Goal: Navigation & Orientation: Find specific page/section

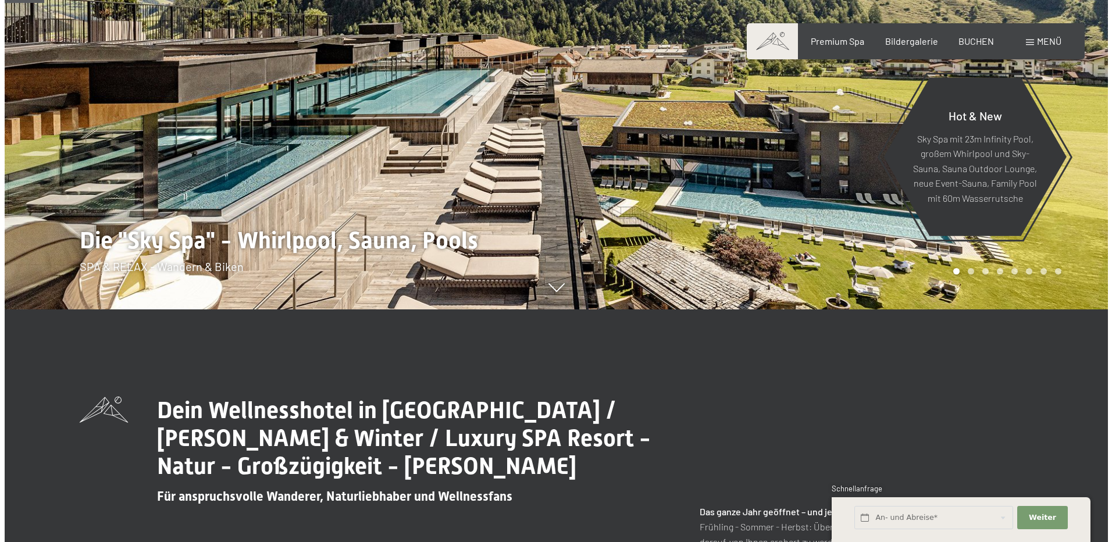
scroll to position [233, 0]
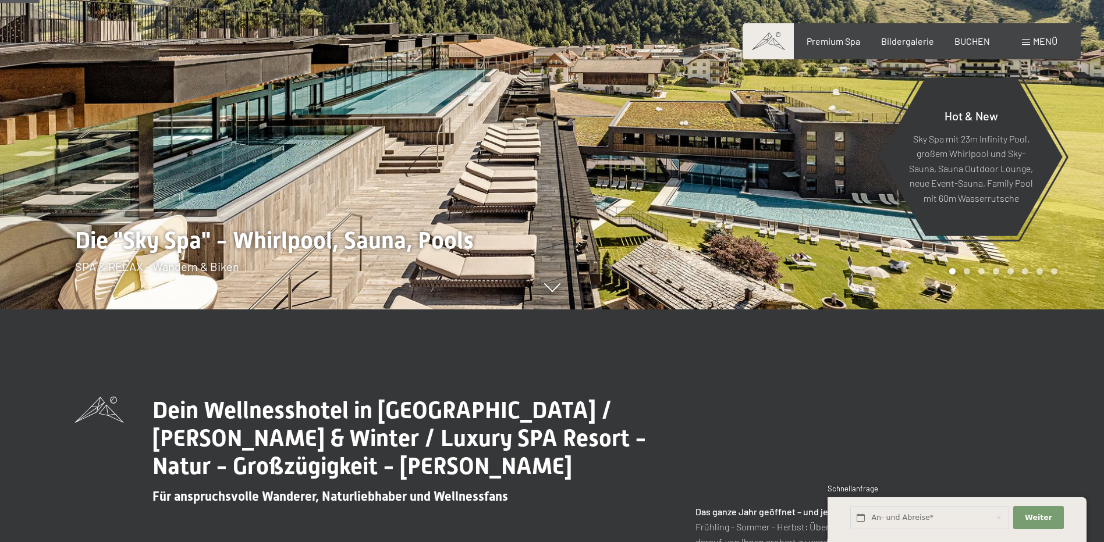
click at [1041, 39] on span "Menü" at bounding box center [1045, 40] width 24 height 11
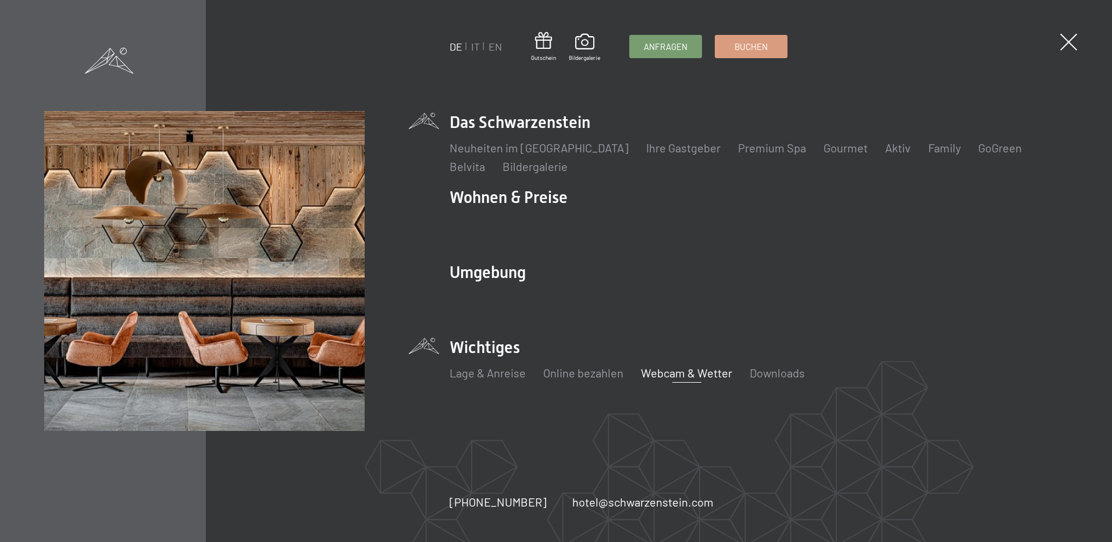
click at [671, 375] on link "Webcam & Wetter" at bounding box center [686, 373] width 91 height 14
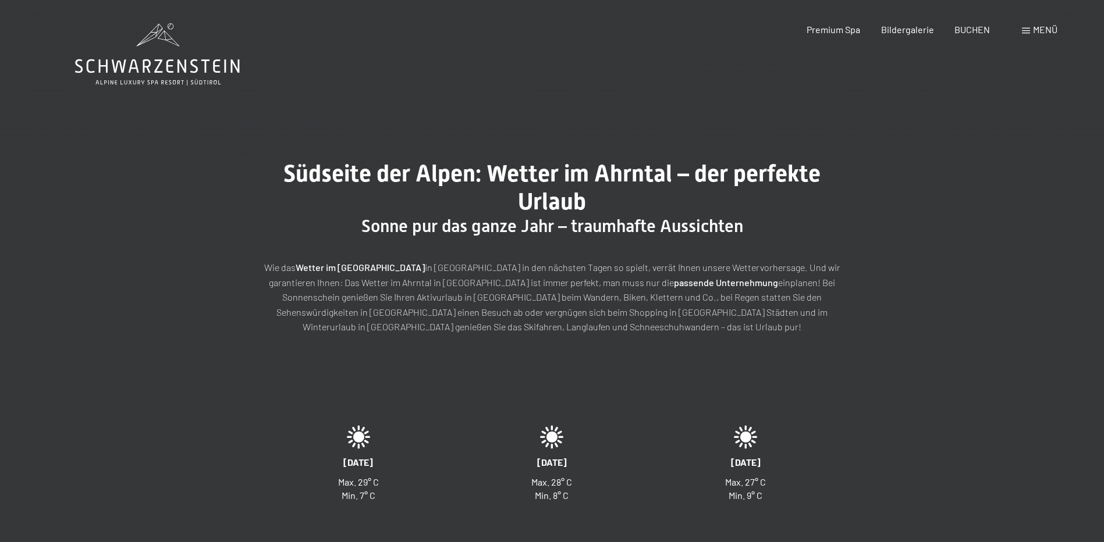
click at [1031, 26] on div "Menü" at bounding box center [1039, 29] width 35 height 13
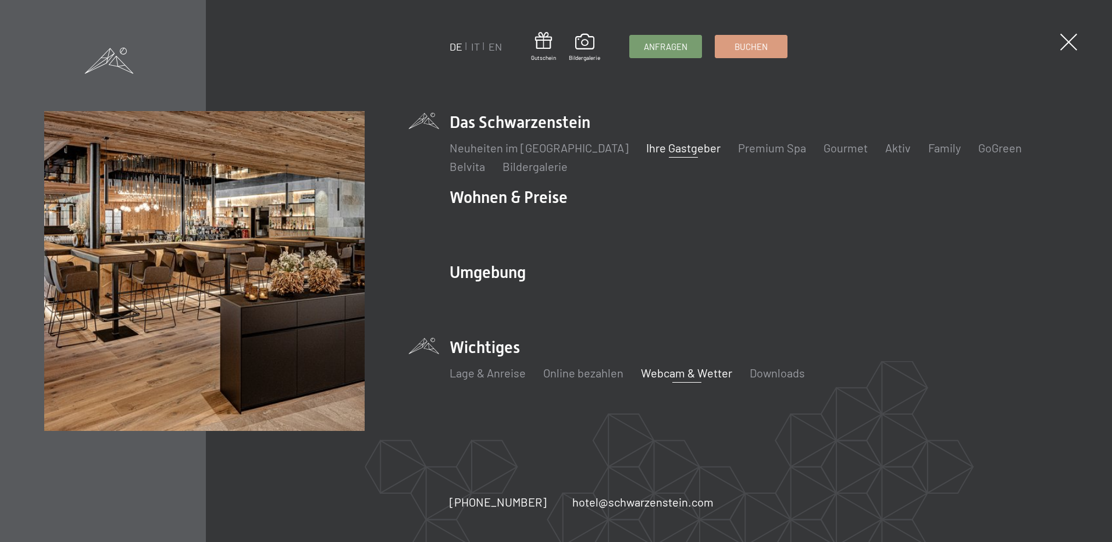
click at [648, 149] on link "Ihre Gastgeber" at bounding box center [683, 148] width 74 height 14
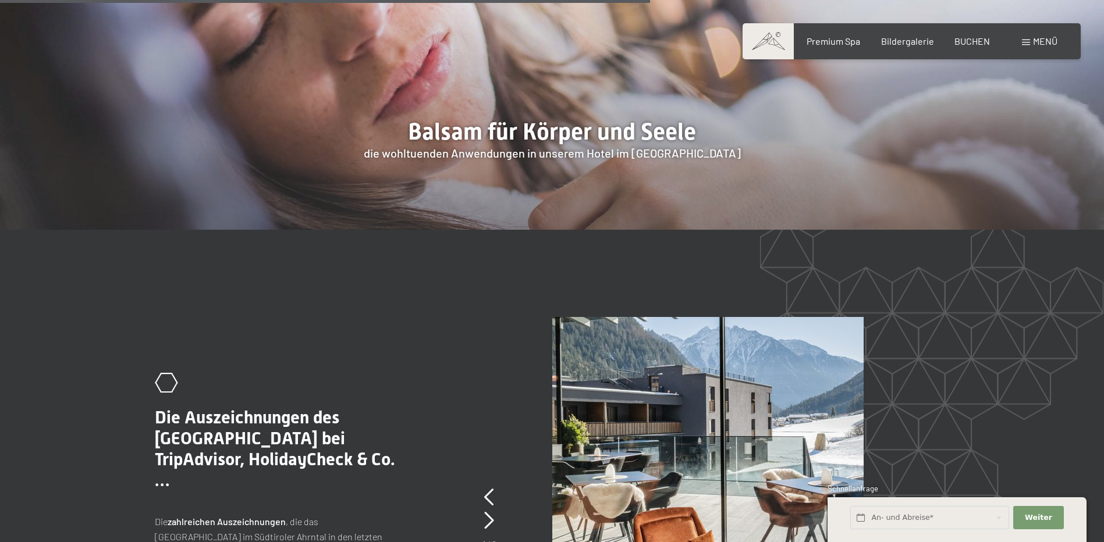
scroll to position [2444, 0]
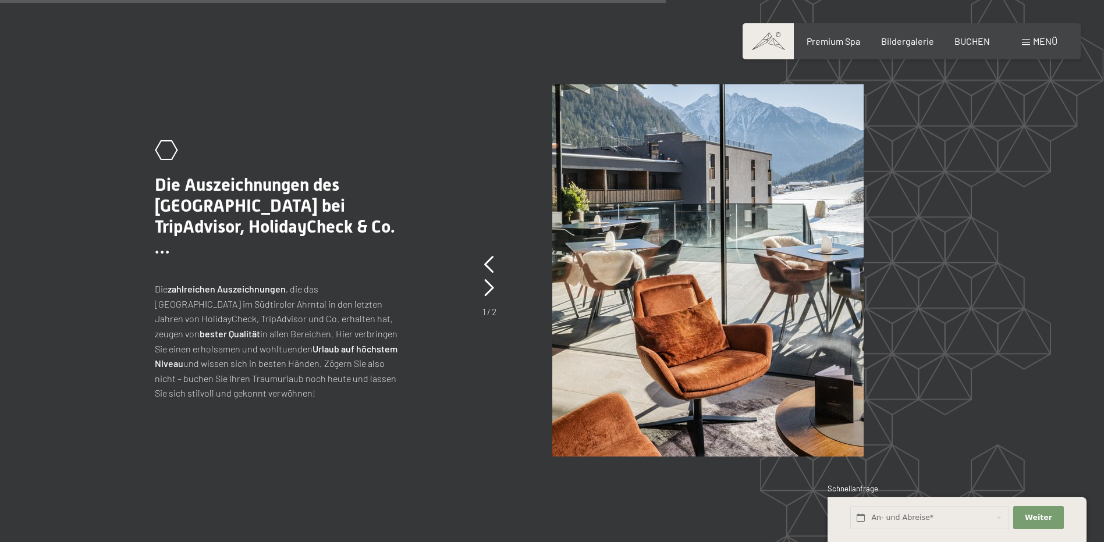
click at [1022, 36] on div "Menü" at bounding box center [1039, 41] width 35 height 13
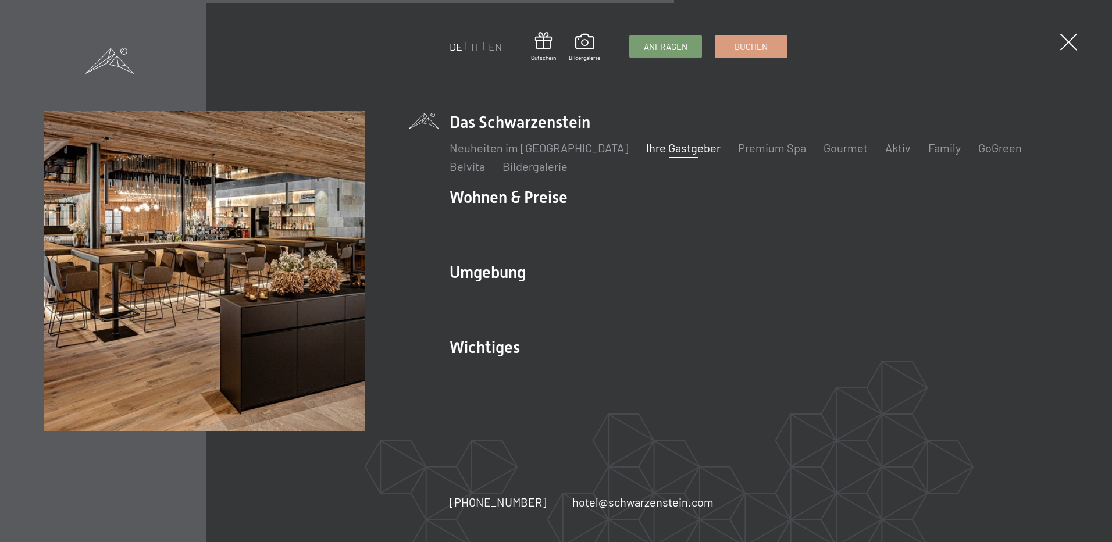
scroll to position [2480, 0]
click at [929, 151] on link "Family" at bounding box center [945, 148] width 33 height 14
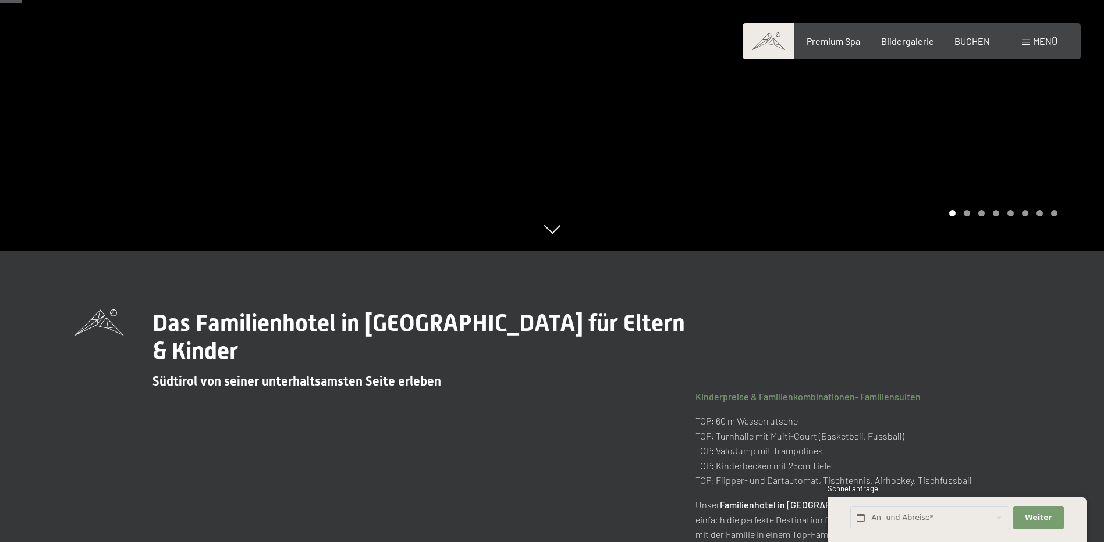
scroll to position [116, 0]
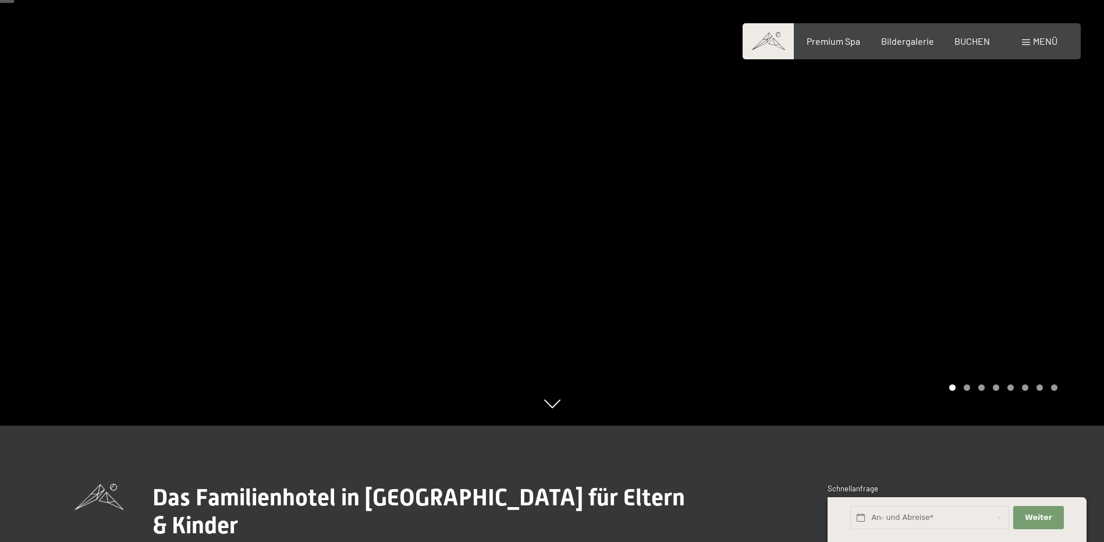
click at [968, 388] on div "Carousel Page 2" at bounding box center [967, 388] width 6 height 6
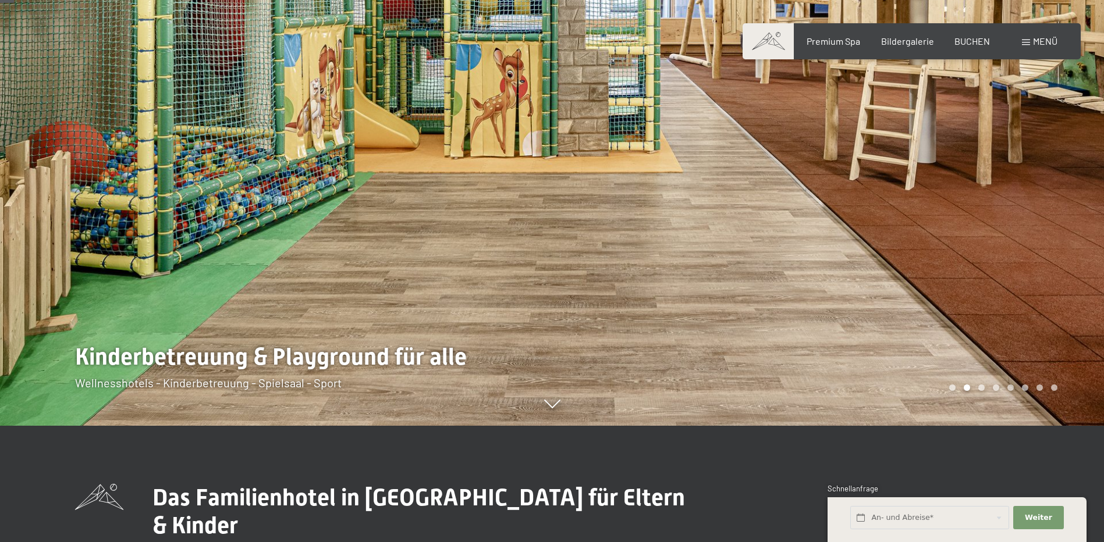
click at [980, 387] on div "Carousel Page 3" at bounding box center [981, 388] width 6 height 6
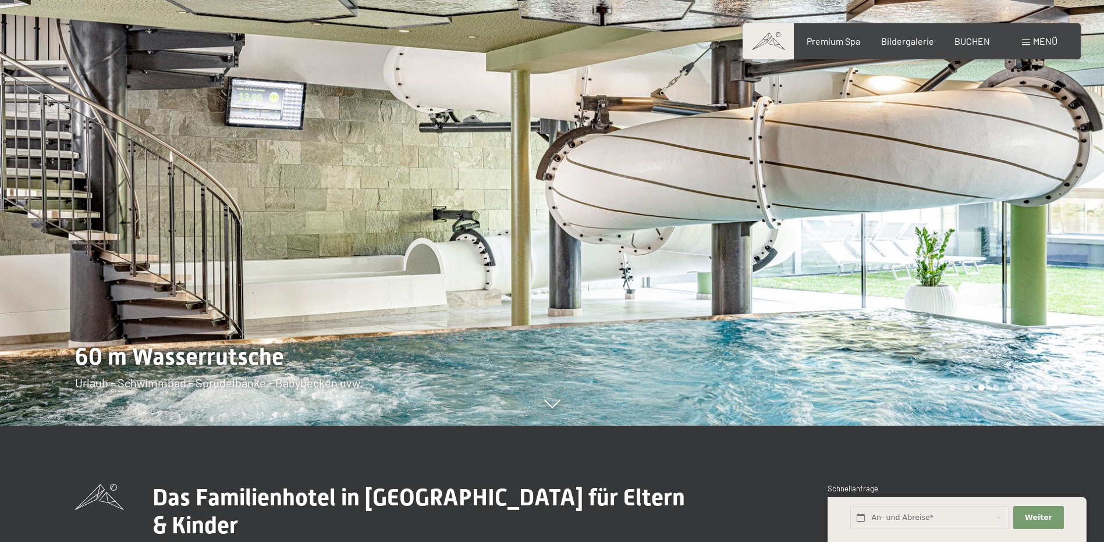
click at [996, 389] on div "Carousel Page 4" at bounding box center [996, 388] width 6 height 6
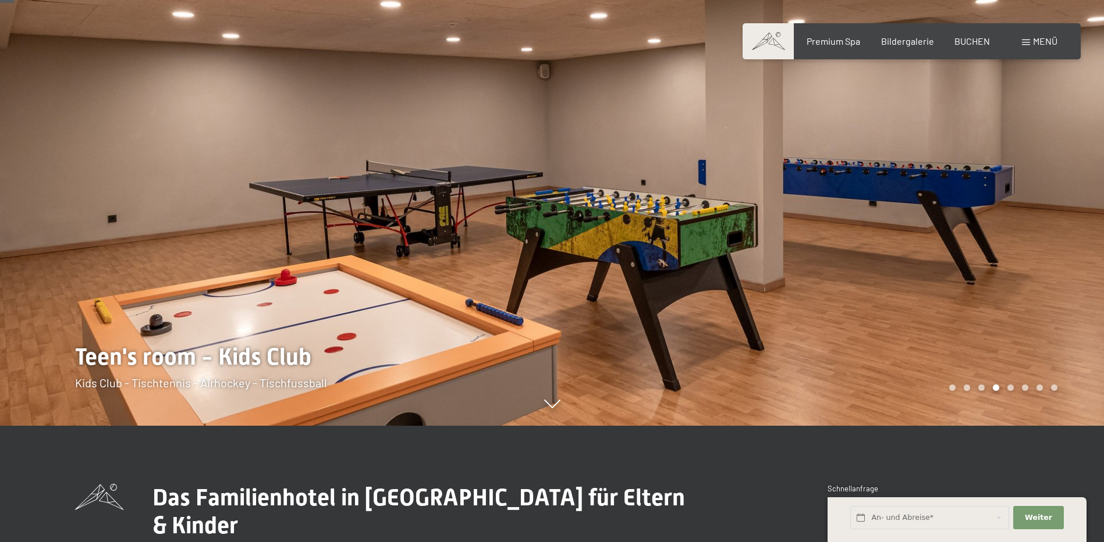
click at [1011, 387] on div "Carousel Page 5" at bounding box center [1010, 388] width 6 height 6
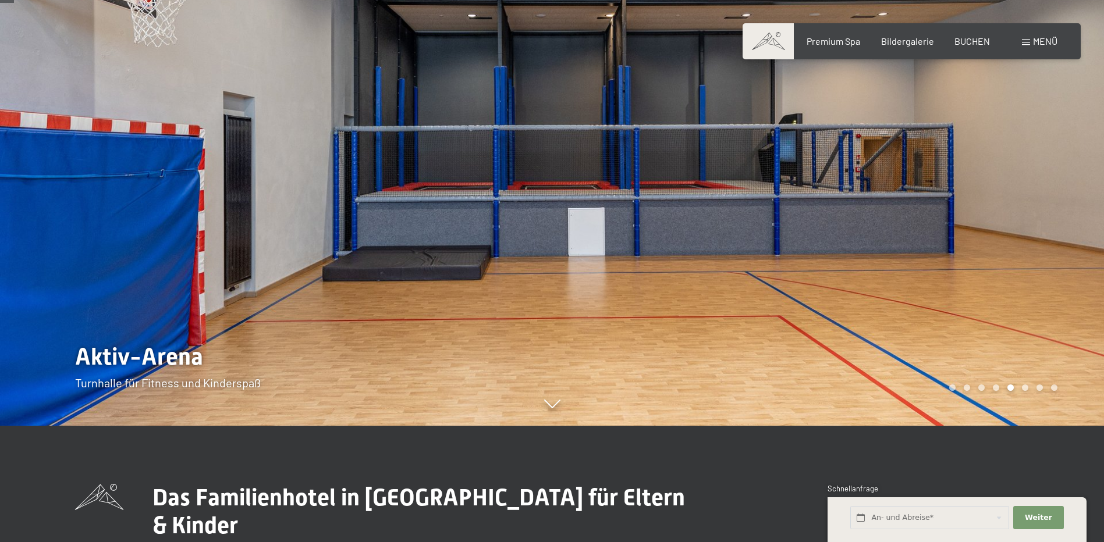
click at [1023, 386] on div "Carousel Page 6" at bounding box center [1025, 388] width 6 height 6
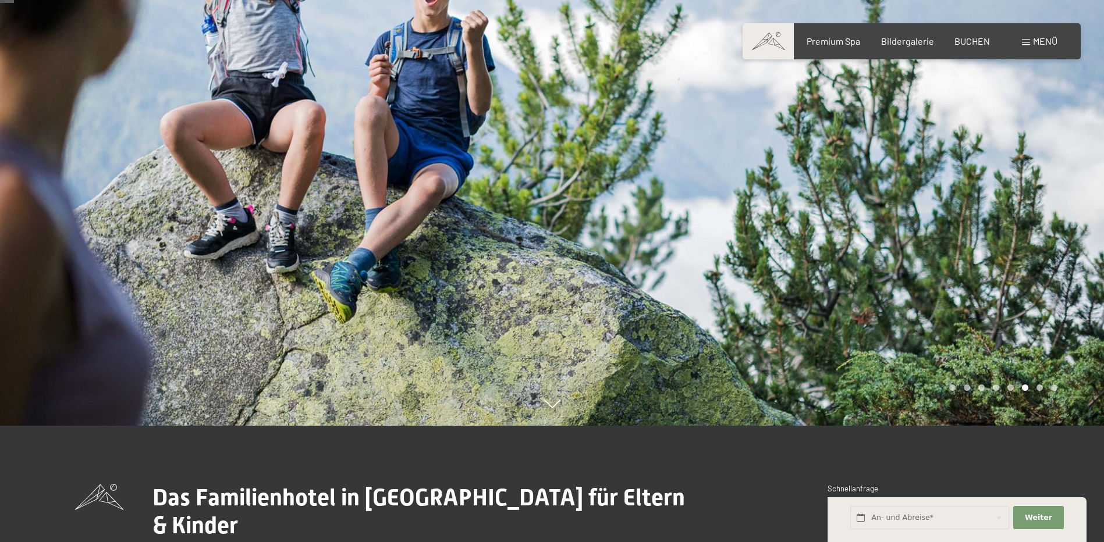
click at [1038, 386] on div "Carousel Page 7" at bounding box center [1039, 388] width 6 height 6
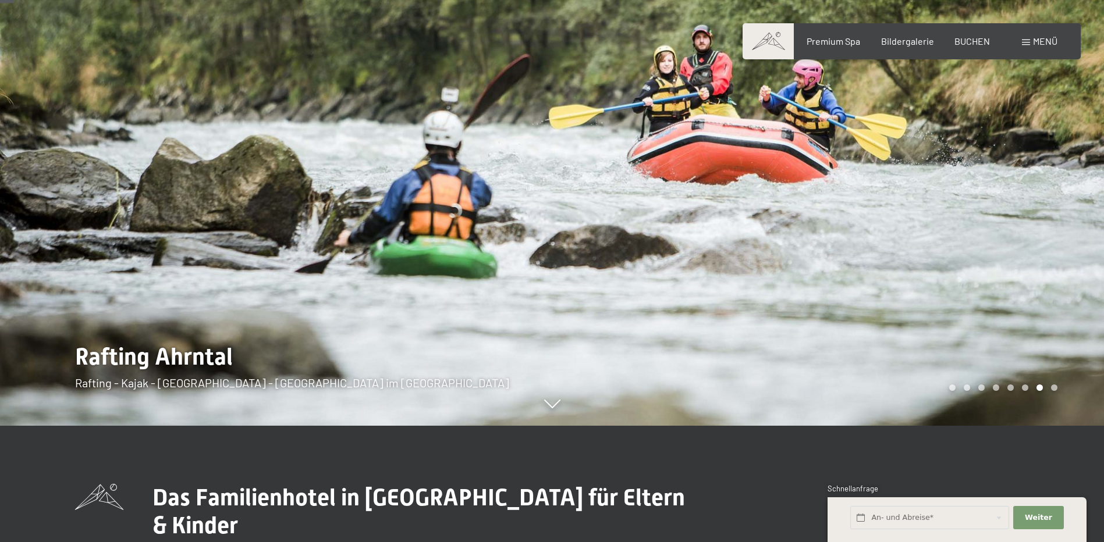
click at [1053, 387] on div "Carousel Page 8" at bounding box center [1054, 388] width 6 height 6
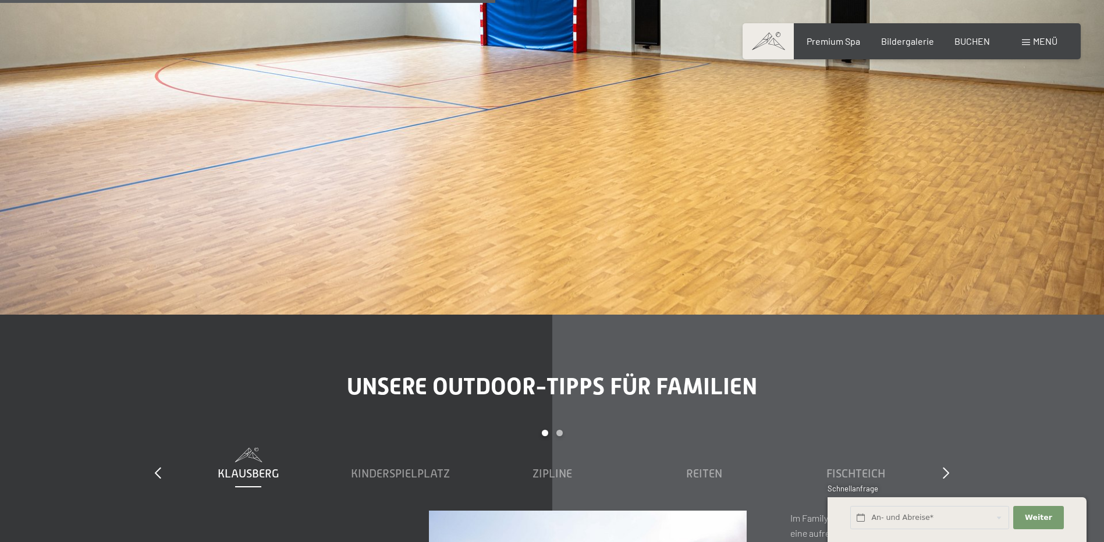
scroll to position [4189, 0]
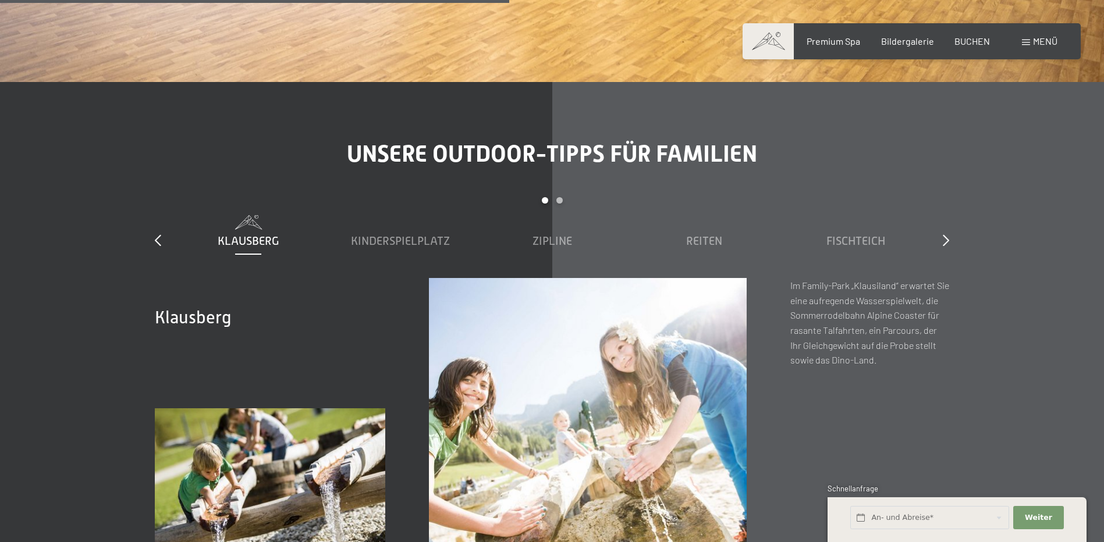
click at [559, 197] on div "Carousel Page 2" at bounding box center [559, 200] width 6 height 6
click at [250, 234] on span "Zipline" at bounding box center [249, 240] width 40 height 13
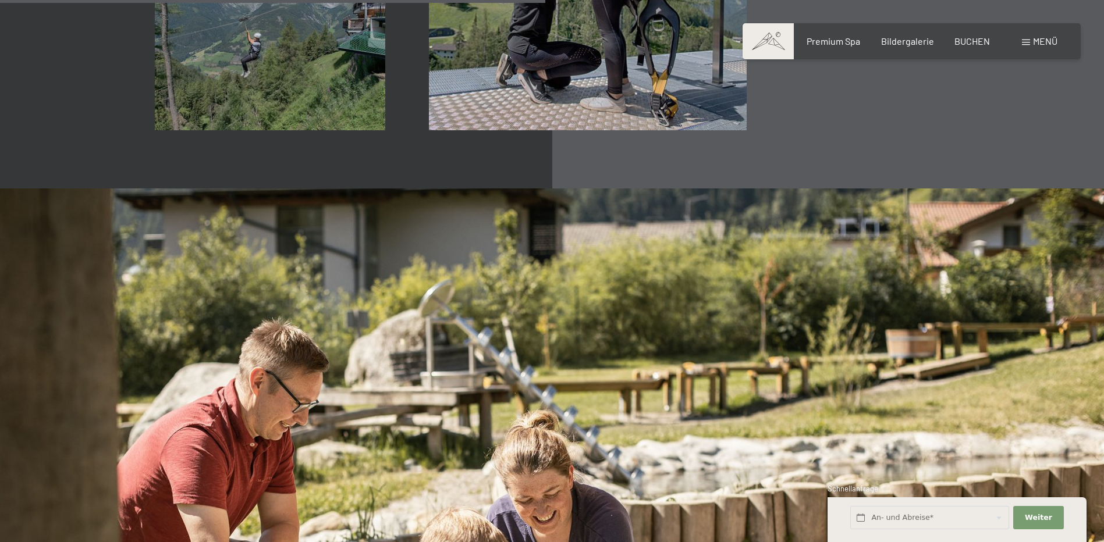
scroll to position [4422, 0]
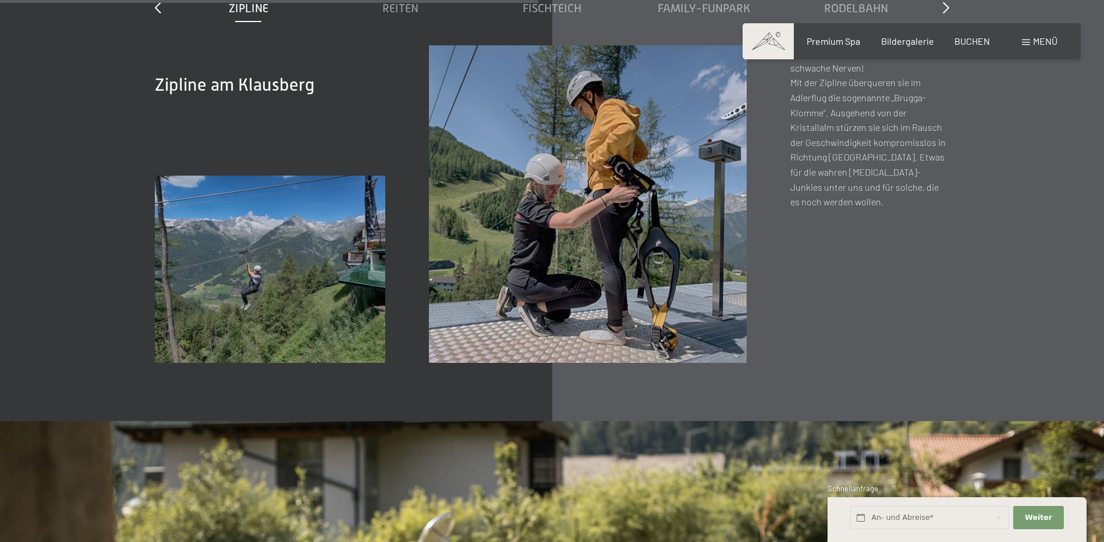
click at [225, 233] on img at bounding box center [270, 270] width 230 height 188
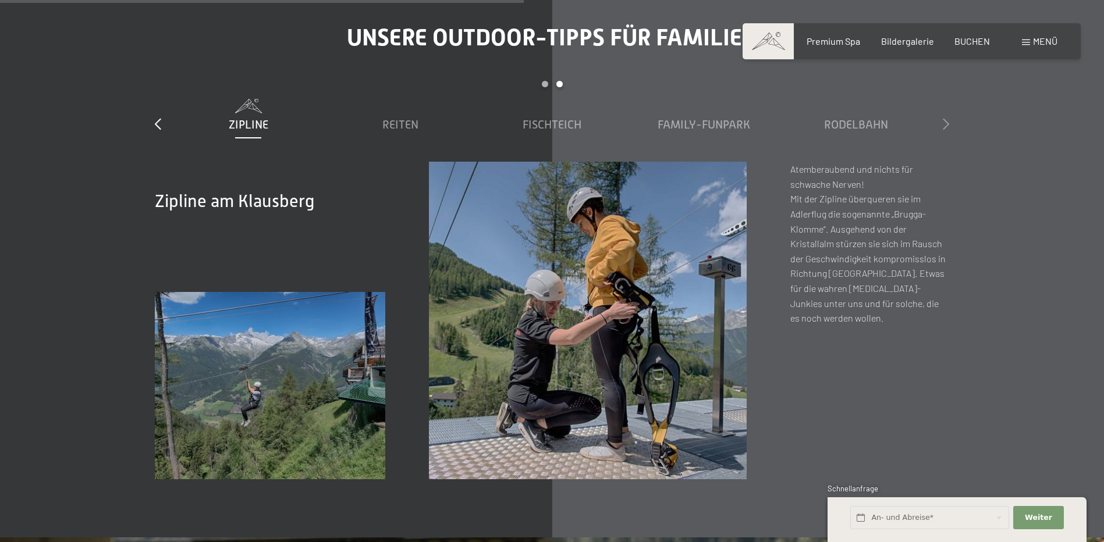
click at [944, 118] on icon at bounding box center [946, 124] width 6 height 12
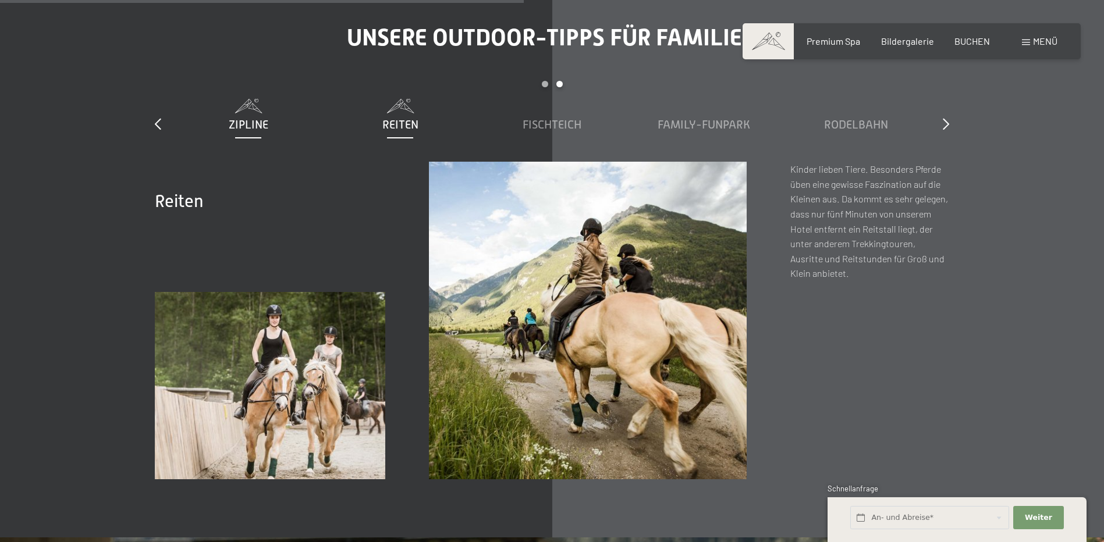
click at [268, 118] on span "Zipline" at bounding box center [249, 124] width 40 height 13
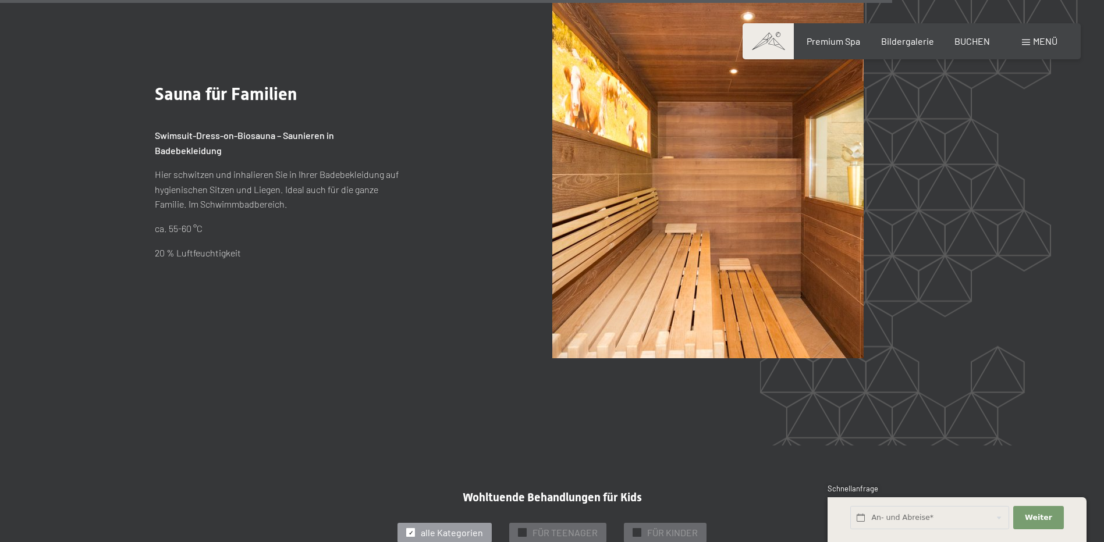
scroll to position [7098, 0]
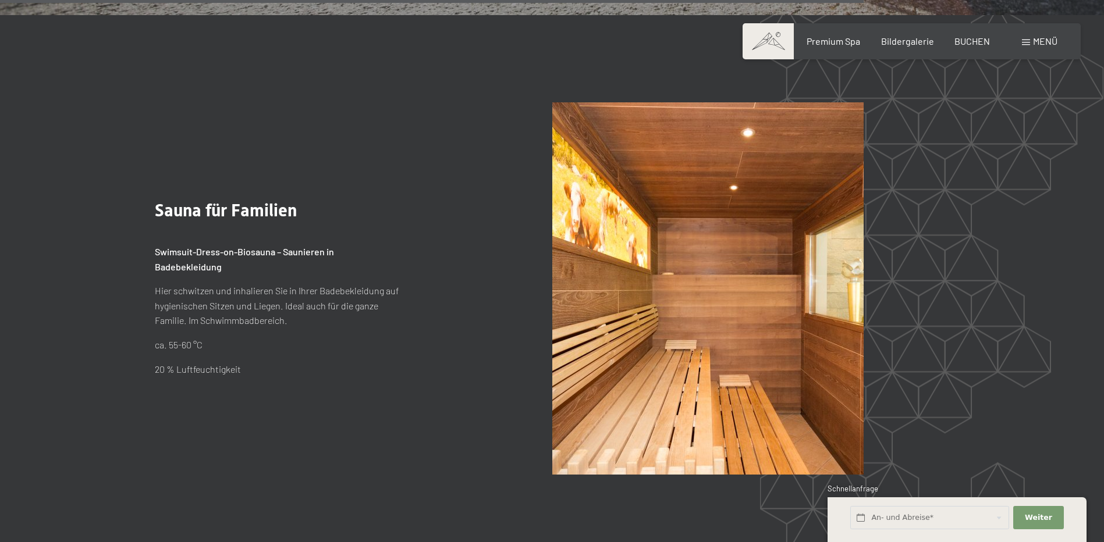
click at [1023, 42] on span at bounding box center [1026, 43] width 8 height 6
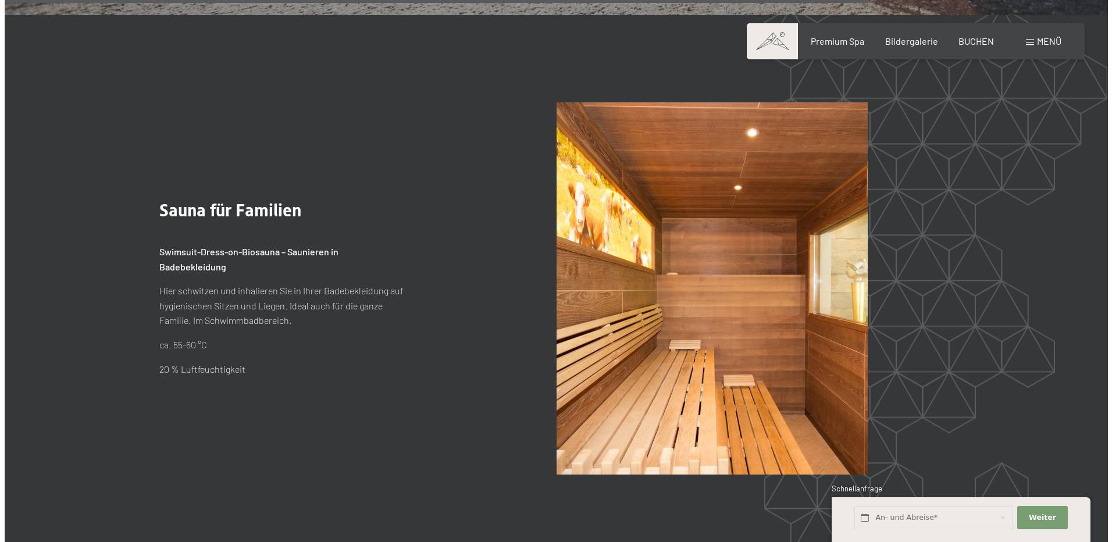
scroll to position [7128, 0]
